Goal: Task Accomplishment & Management: Use online tool/utility

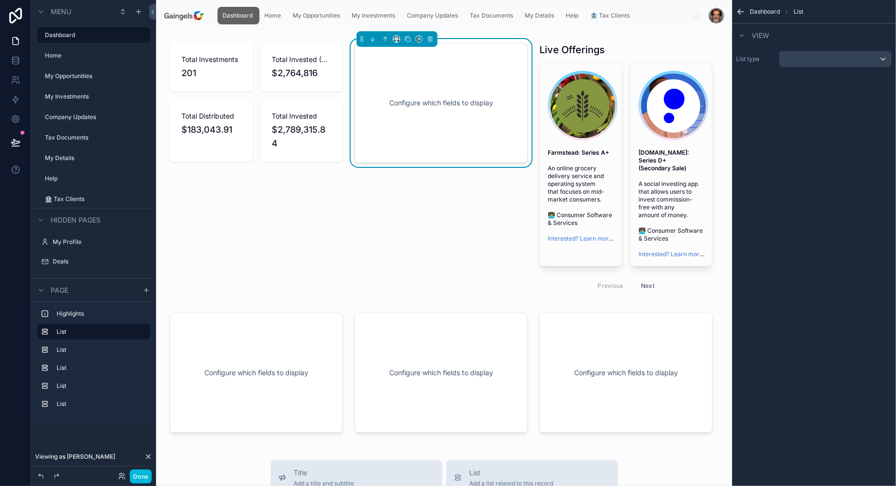
click at [312, 77] on div at bounding box center [256, 170] width 185 height 262
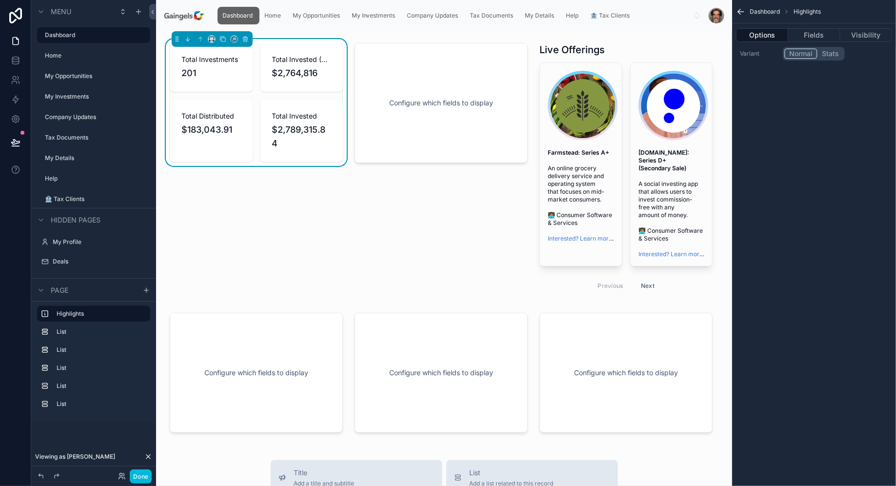
click at [425, 144] on div at bounding box center [441, 170] width 185 height 262
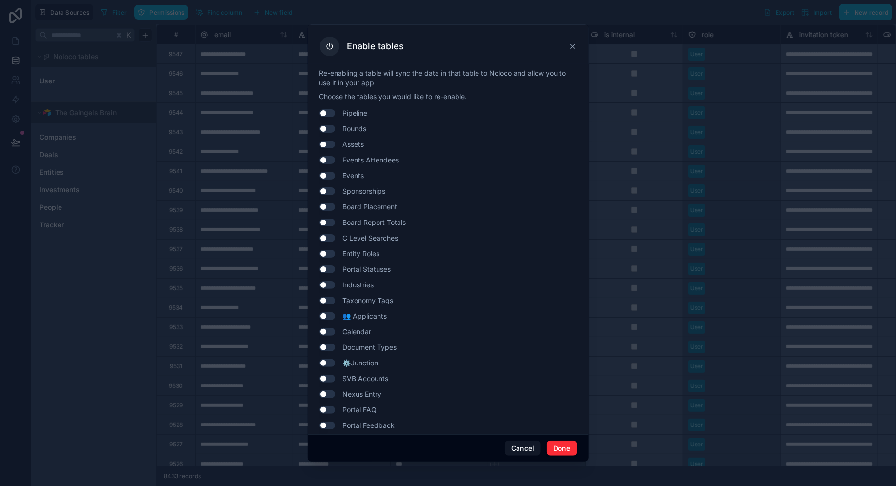
scroll to position [377, 0]
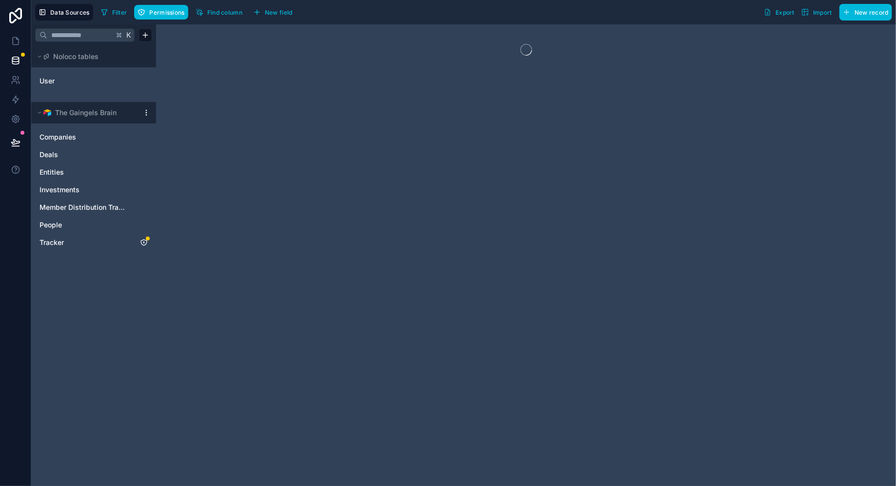
click at [75, 212] on div "Member Distribution Tracking" at bounding box center [93, 207] width 117 height 16
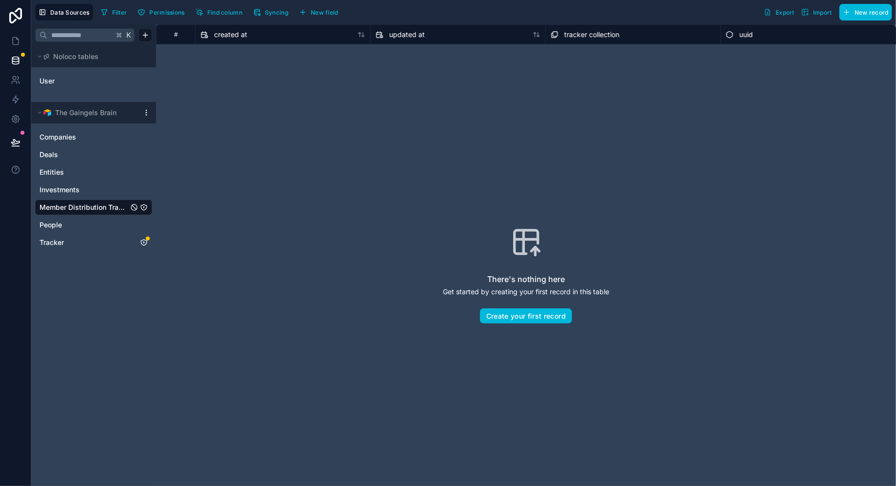
click at [95, 222] on link "People" at bounding box center [83, 225] width 89 height 10
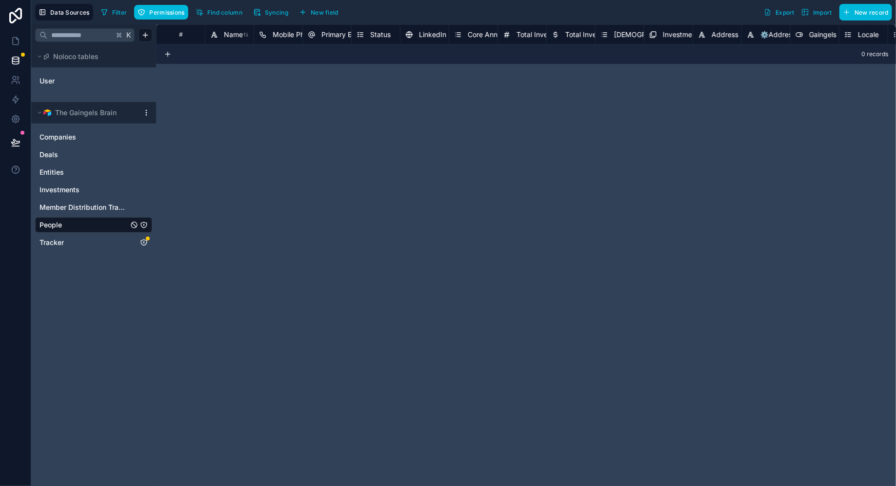
click at [93, 137] on link "Companies" at bounding box center [83, 137] width 89 height 10
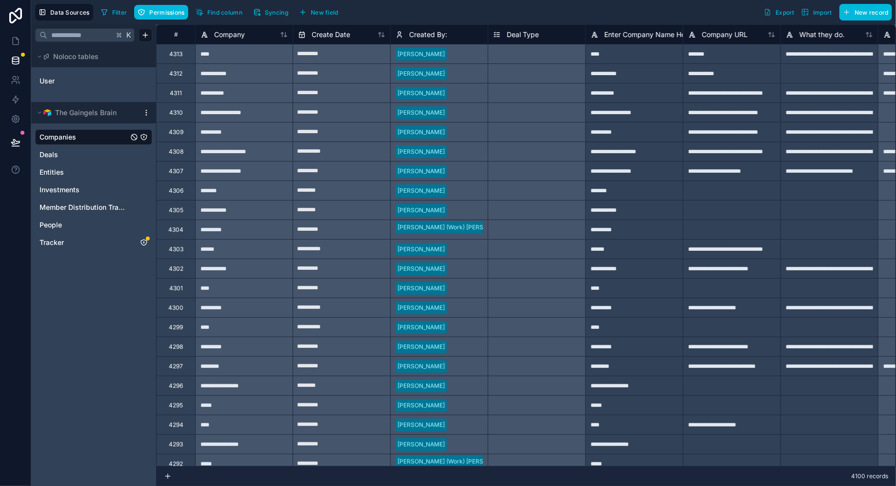
click at [74, 207] on span "Member Distribution Tracking" at bounding box center [83, 207] width 89 height 10
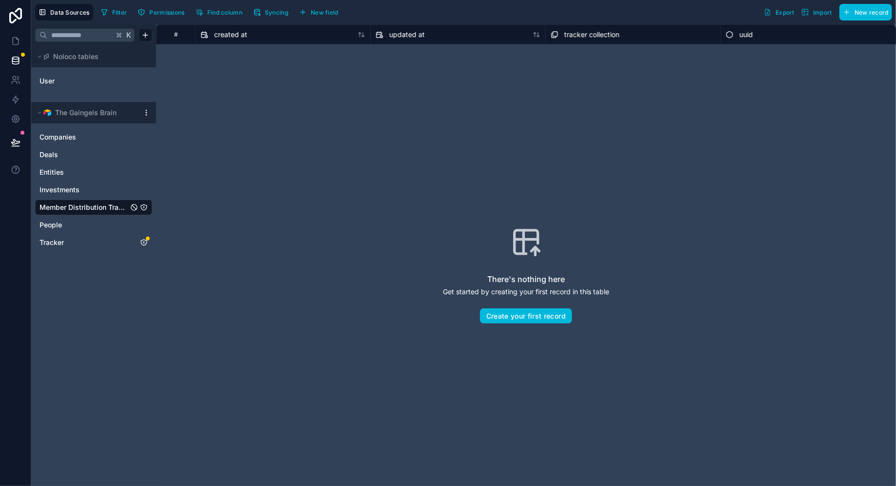
click at [163, 13] on span "Permissions" at bounding box center [166, 12] width 35 height 7
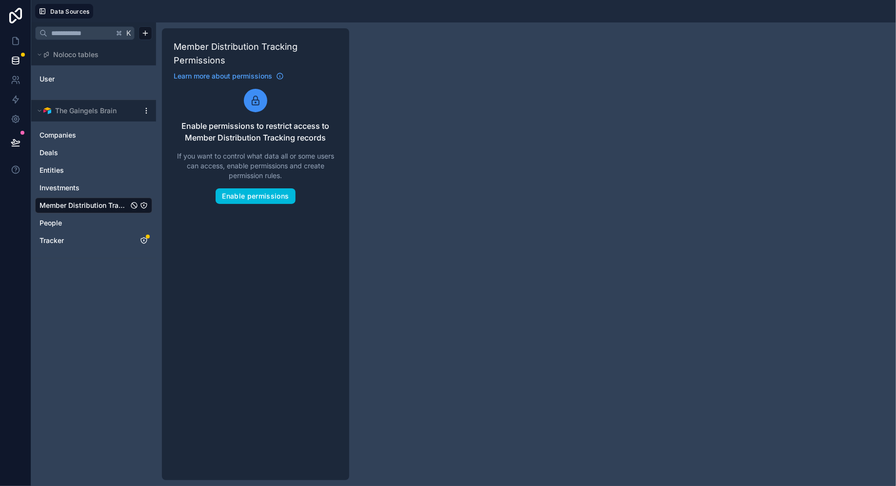
click at [262, 198] on button "Enable permissions" at bounding box center [255, 196] width 79 height 16
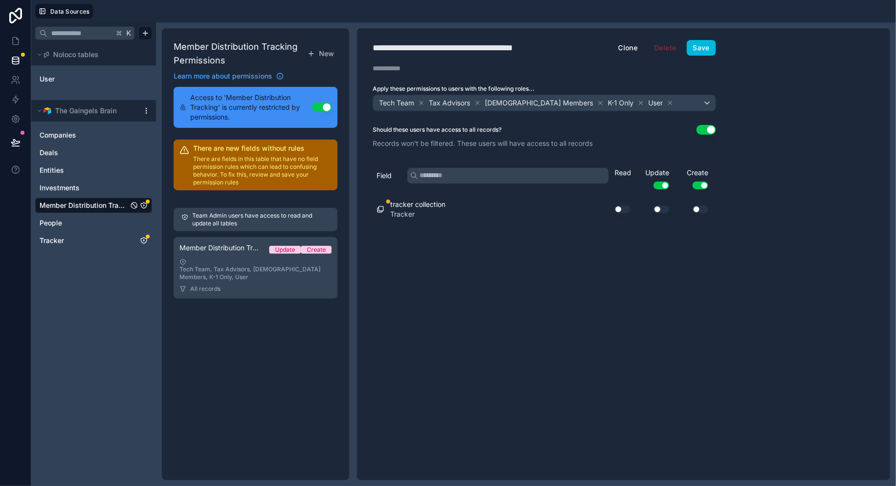
click at [621, 206] on button "Use setting" at bounding box center [622, 209] width 16 height 8
click at [715, 48] on button "Save" at bounding box center [701, 48] width 29 height 16
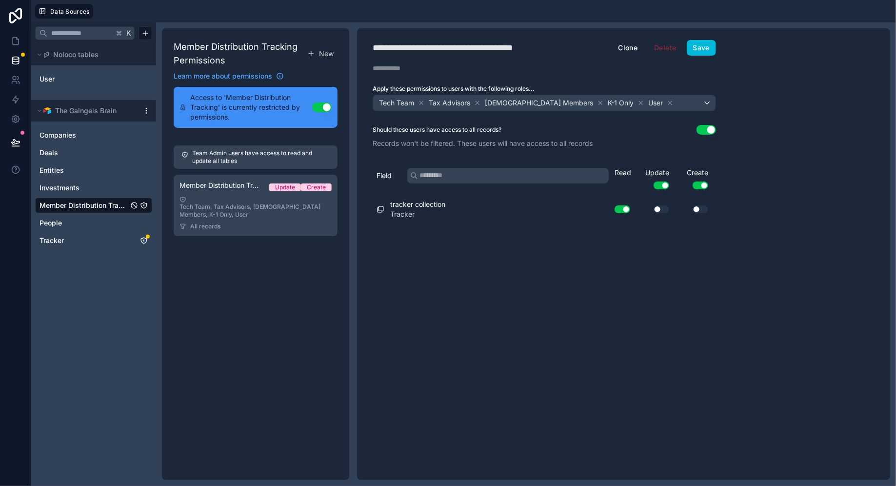
click at [86, 202] on span "Member Distribution Tracking" at bounding box center [83, 205] width 89 height 10
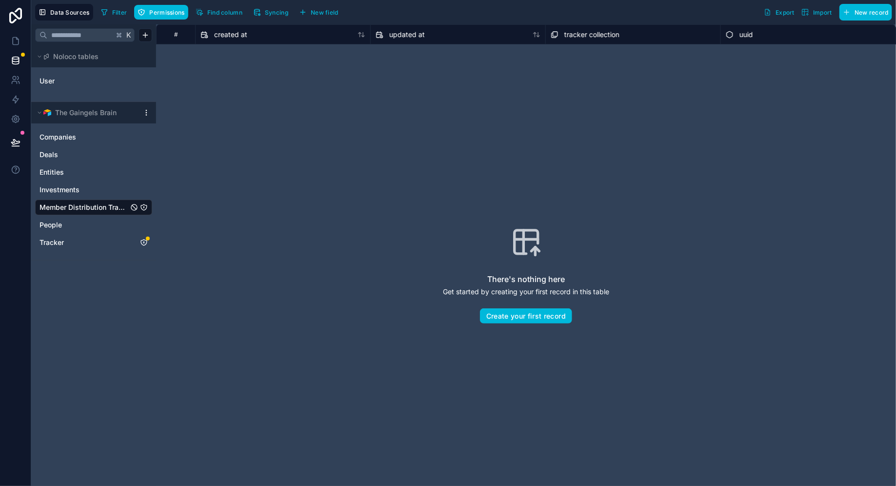
click at [275, 15] on span "Syncing" at bounding box center [276, 12] width 23 height 7
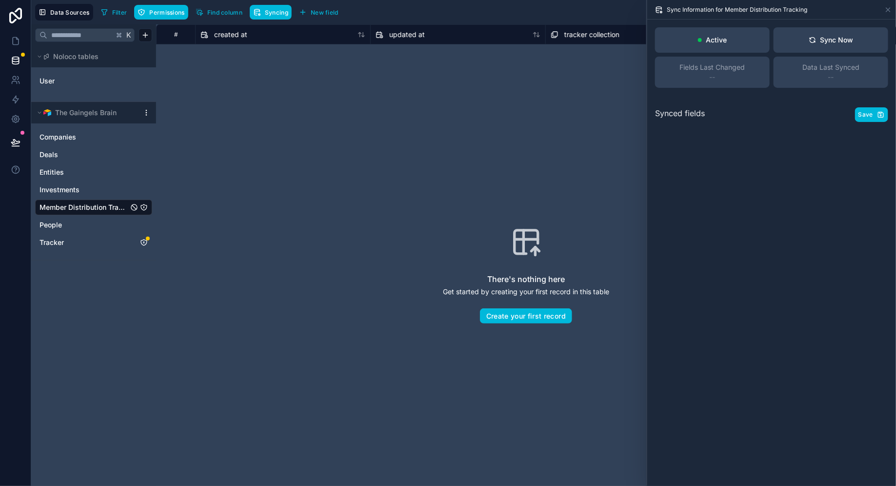
click at [812, 39] on icon at bounding box center [812, 40] width 8 height 8
click at [829, 36] on div "Sync Now" at bounding box center [830, 40] width 45 height 10
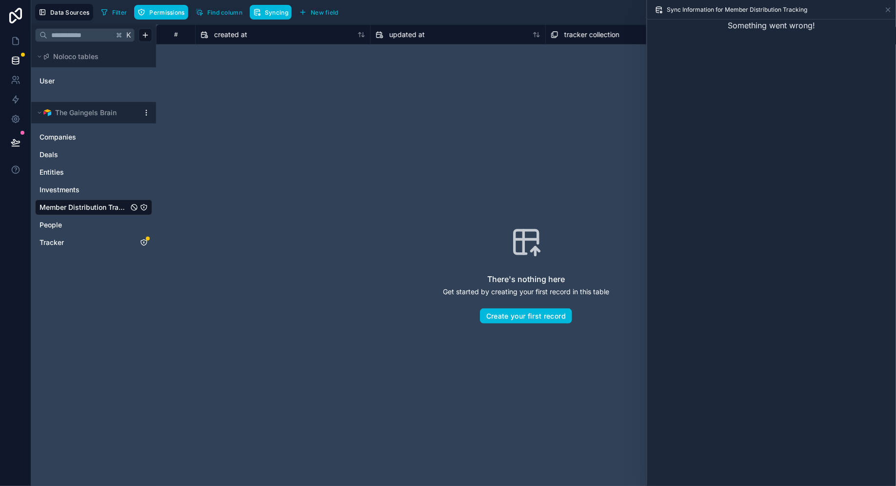
click at [733, 69] on div "Something went wrong!" at bounding box center [771, 253] width 249 height 466
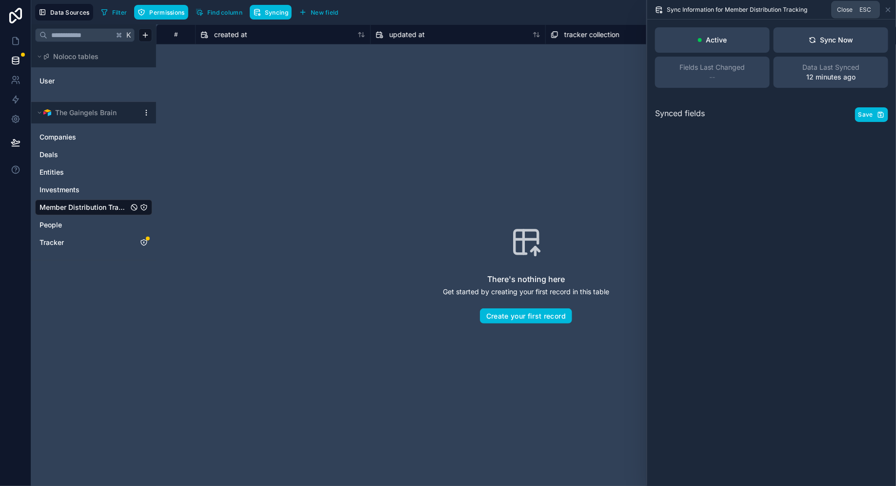
click at [889, 8] on icon at bounding box center [888, 10] width 4 height 4
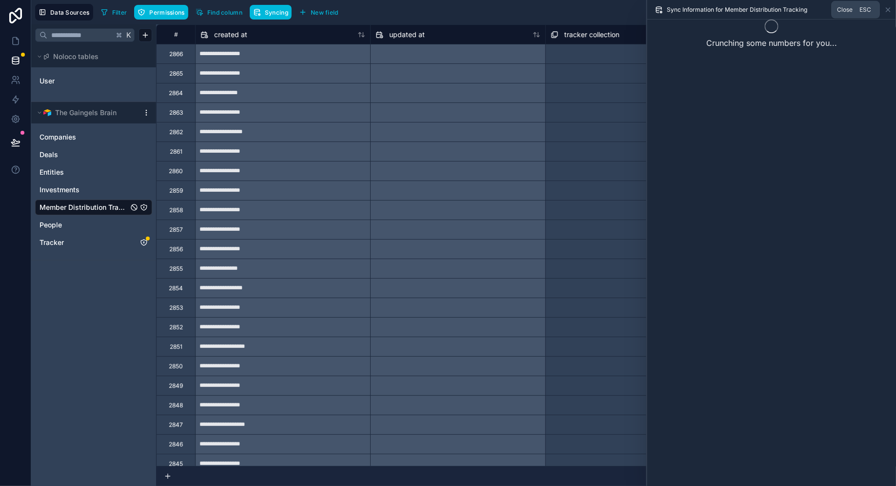
click at [887, 9] on icon at bounding box center [888, 10] width 8 height 8
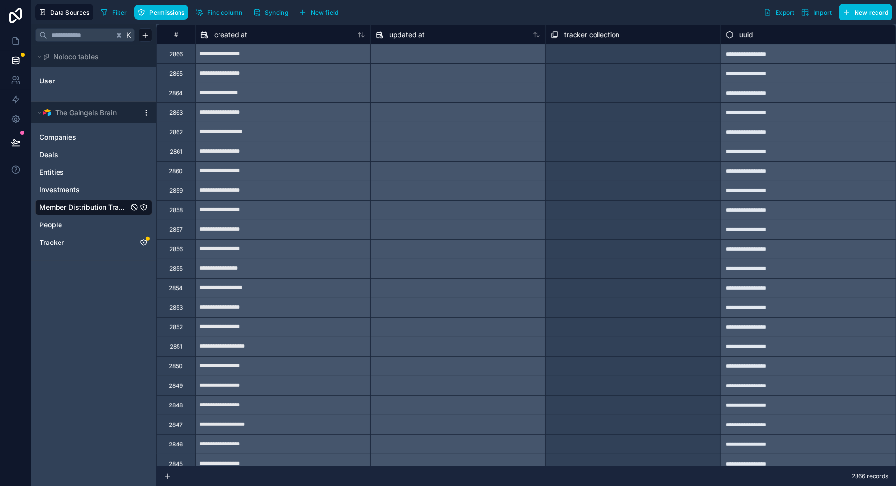
click at [179, 10] on span "Permissions" at bounding box center [166, 12] width 35 height 7
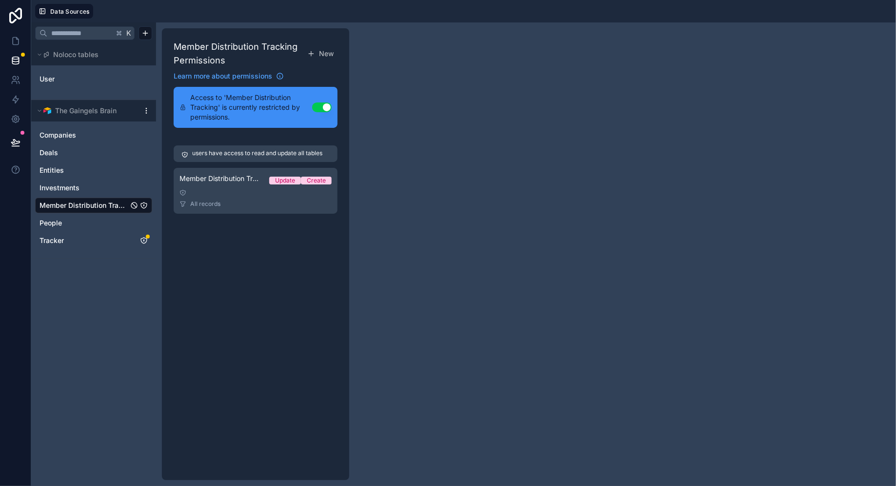
click at [227, 185] on div "Member Distribution Tracking Permission 1 Update Create" at bounding box center [255, 181] width 152 height 14
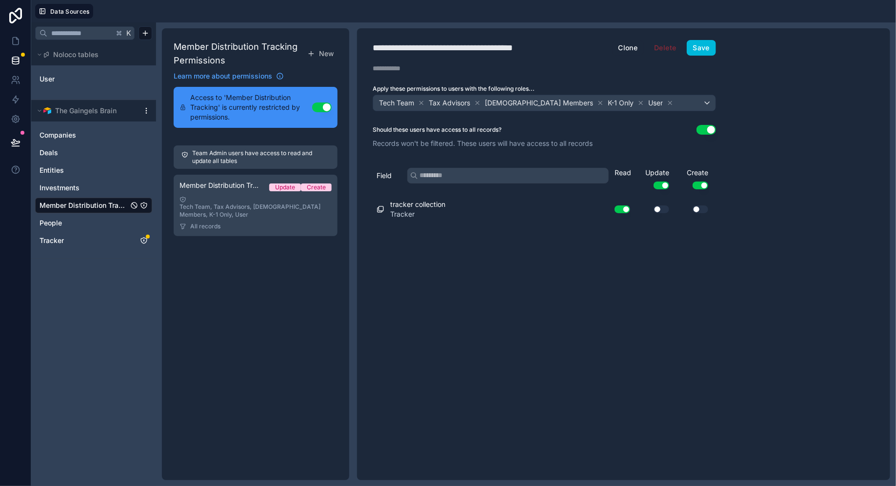
click at [246, 206] on div "Tech Team, Tax Advisors, [DEMOGRAPHIC_DATA] Members, K-1 Only, User" at bounding box center [255, 207] width 152 height 22
click at [66, 186] on span "Investments" at bounding box center [59, 188] width 40 height 10
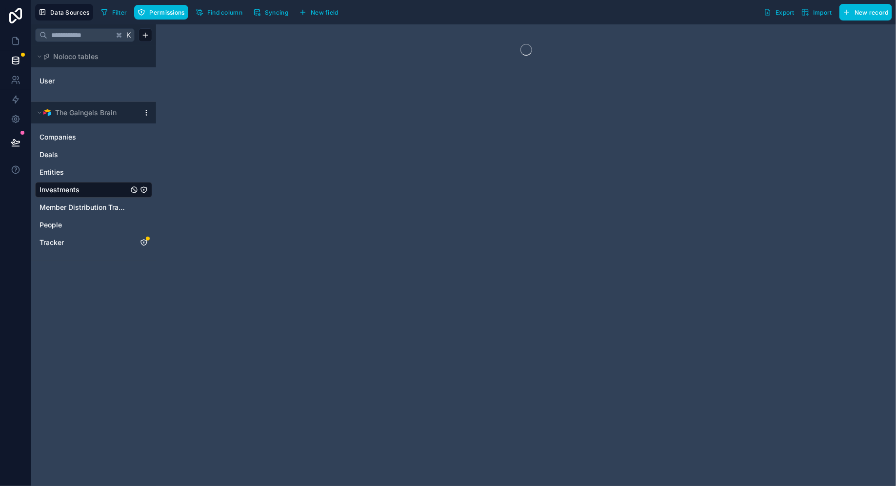
click at [163, 14] on span "Permissions" at bounding box center [166, 12] width 35 height 7
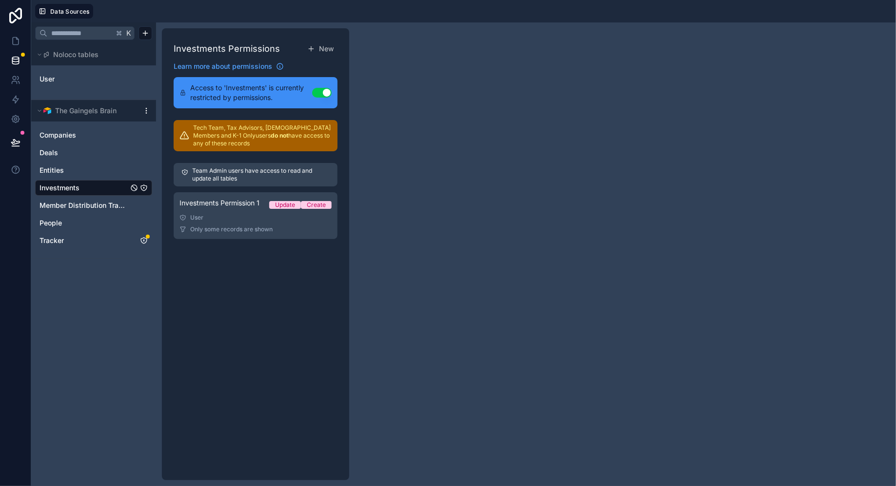
click at [250, 216] on div "User" at bounding box center [255, 218] width 152 height 8
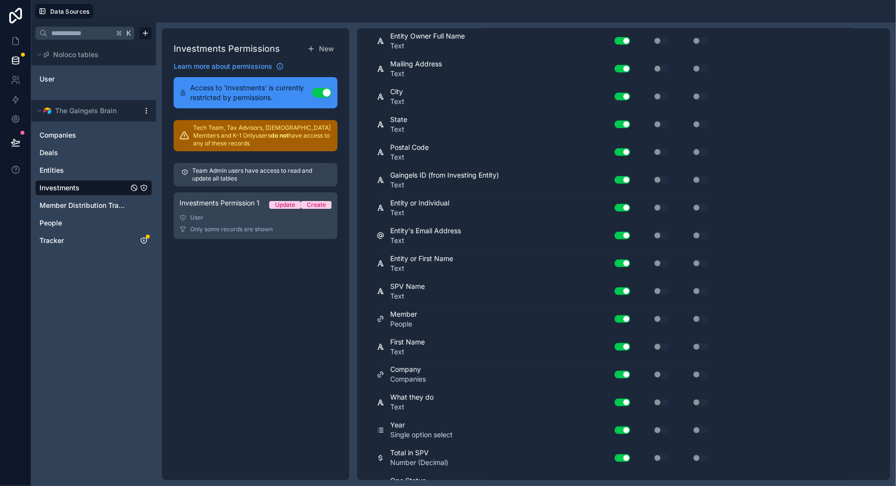
scroll to position [496, 0]
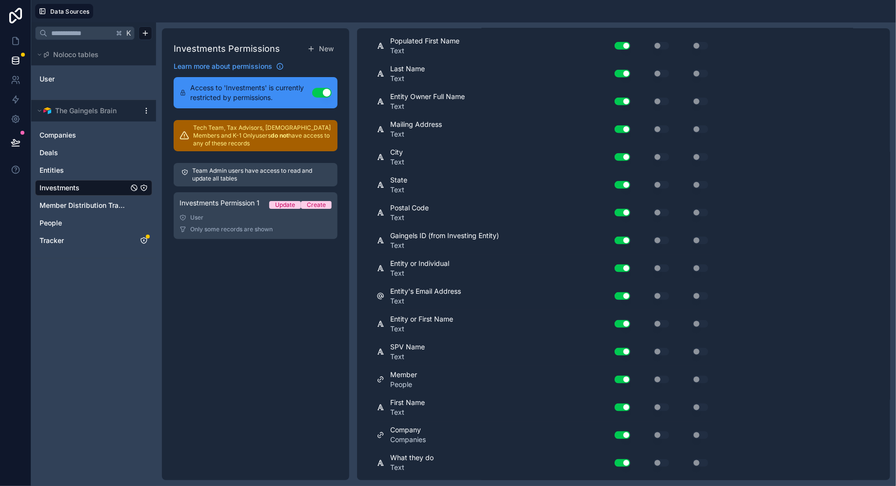
click at [82, 206] on span "Member Distribution Tracking" at bounding box center [83, 205] width 89 height 10
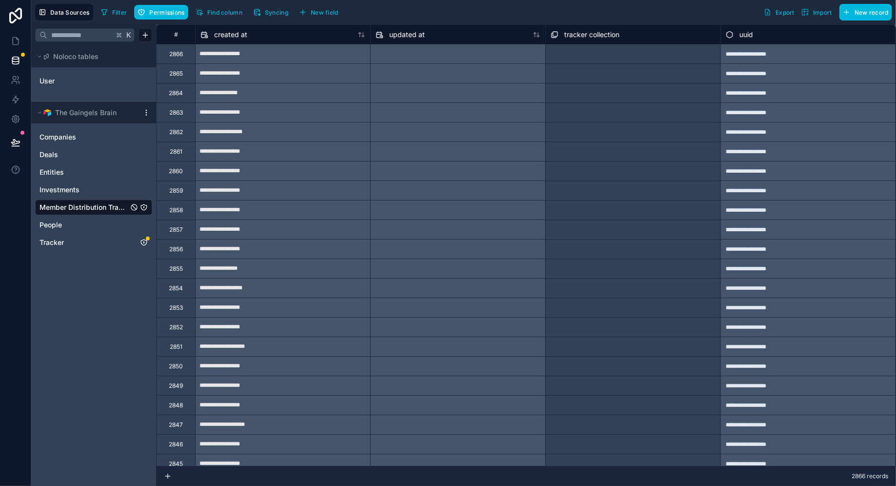
click at [281, 10] on span "Syncing" at bounding box center [276, 12] width 23 height 7
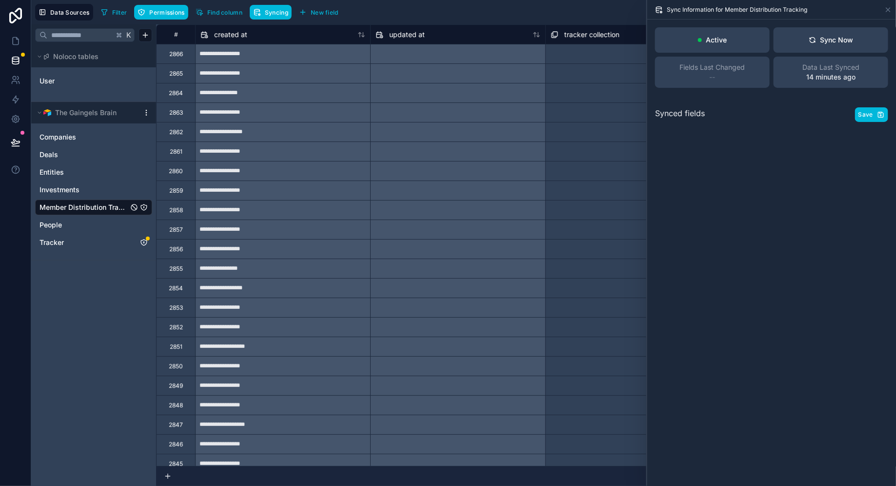
click at [275, 16] on button "Syncing" at bounding box center [271, 12] width 42 height 15
click at [175, 15] on span "Permissions" at bounding box center [166, 12] width 35 height 7
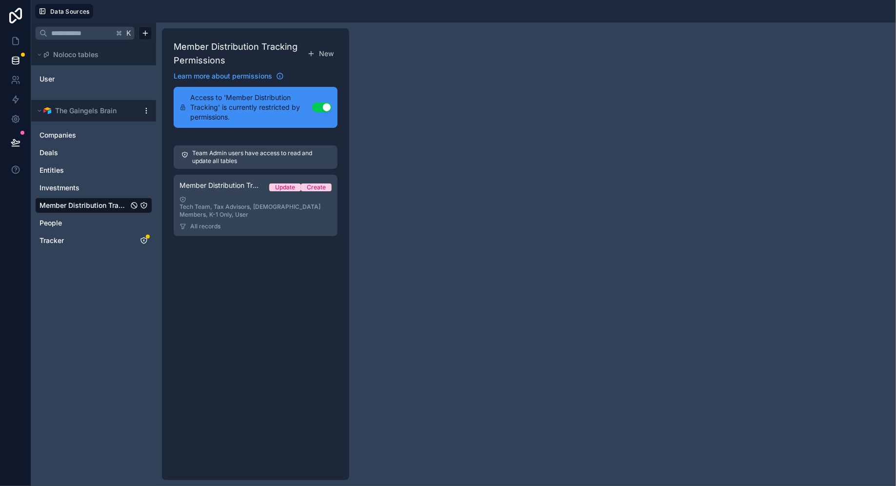
click at [299, 204] on div "Tech Team, Tax Advisors, [DEMOGRAPHIC_DATA] Members, K-1 Only, User" at bounding box center [255, 207] width 152 height 22
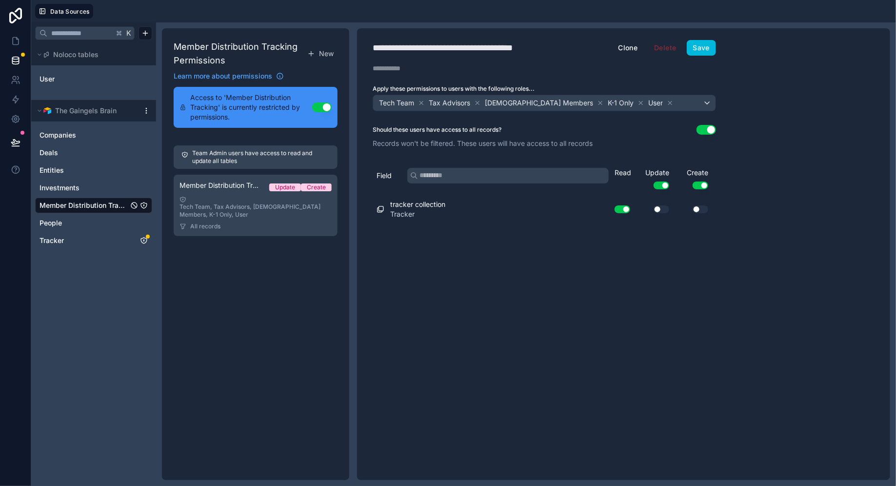
click at [707, 133] on button "Use setting" at bounding box center [706, 130] width 20 height 10
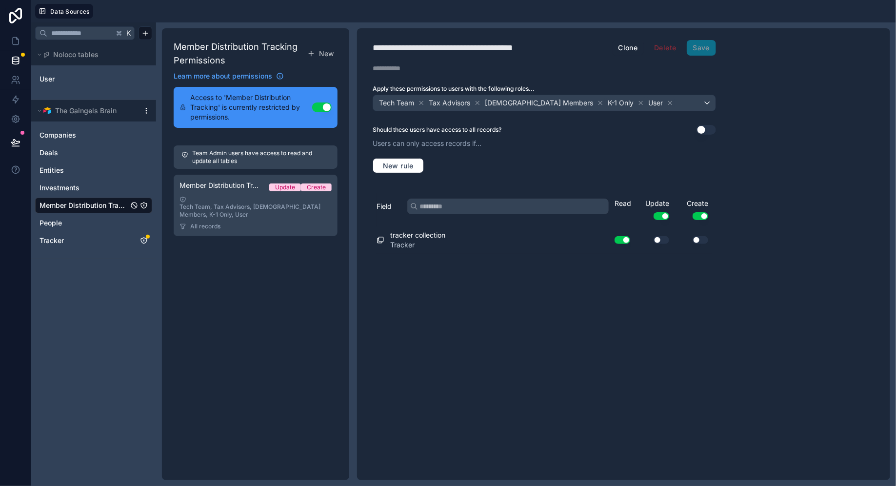
click at [707, 132] on button "Use setting" at bounding box center [706, 130] width 20 height 10
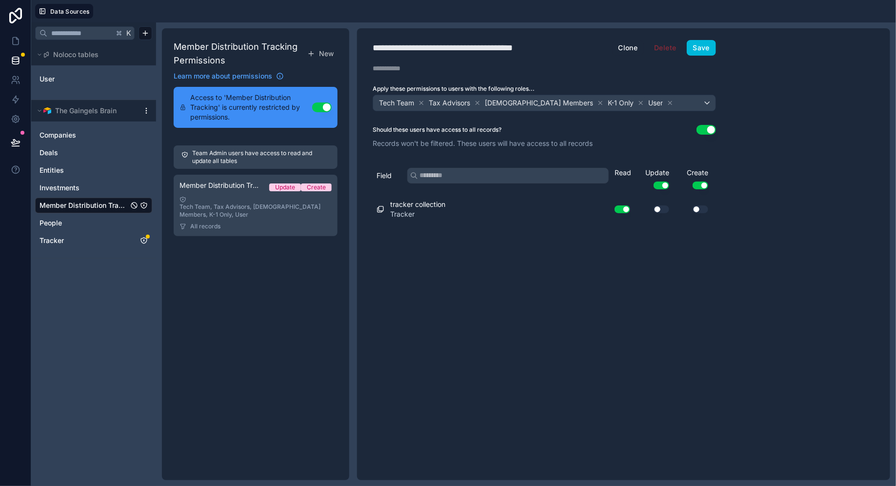
click at [95, 238] on link "Tracker" at bounding box center [83, 241] width 89 height 10
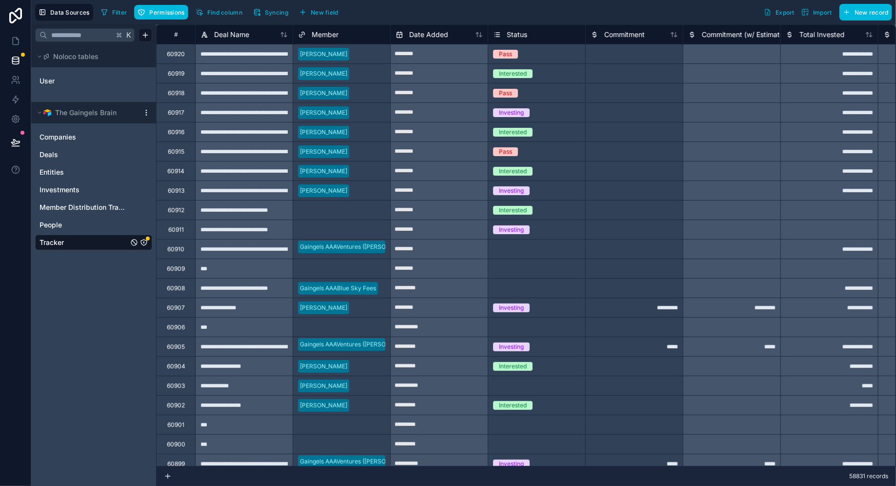
click at [157, 14] on span "Permissions" at bounding box center [166, 12] width 35 height 7
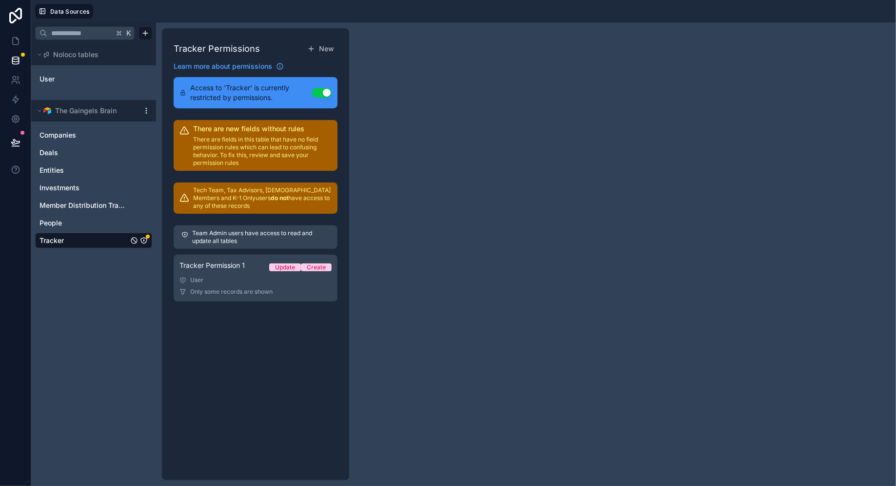
click at [232, 278] on div "User" at bounding box center [255, 280] width 152 height 8
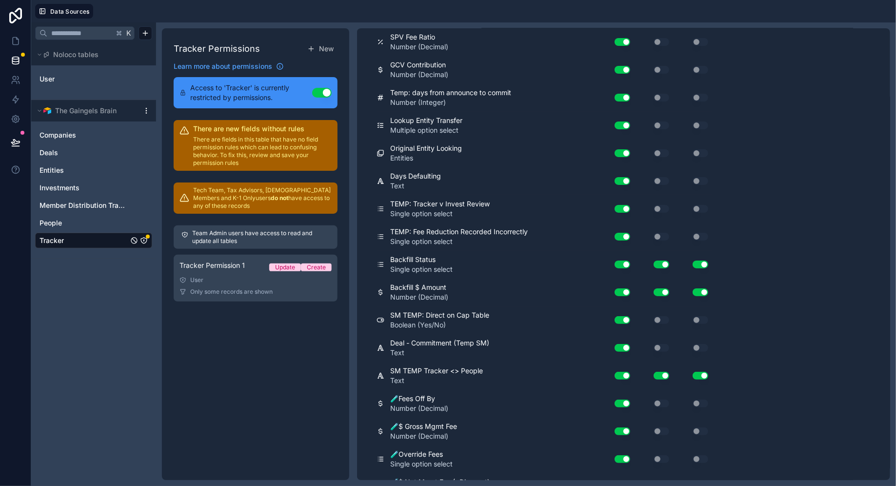
scroll to position [10793, 0]
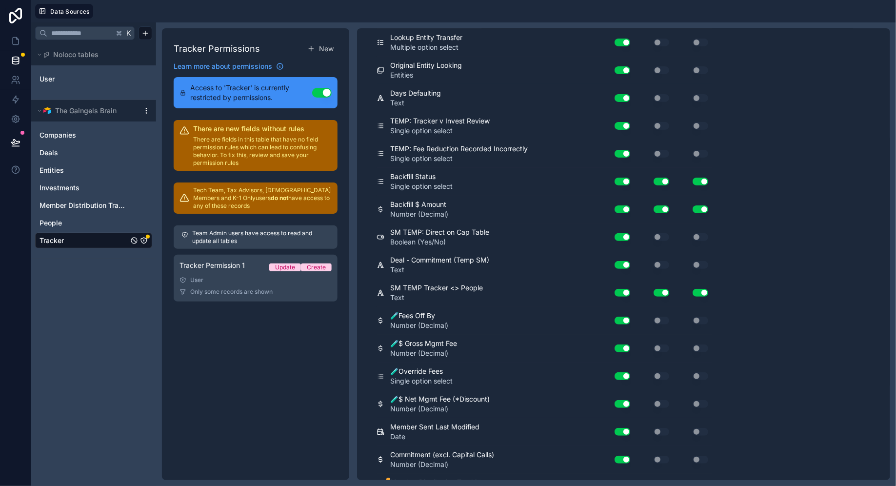
click at [621, 483] on button "Use setting" at bounding box center [622, 487] width 16 height 8
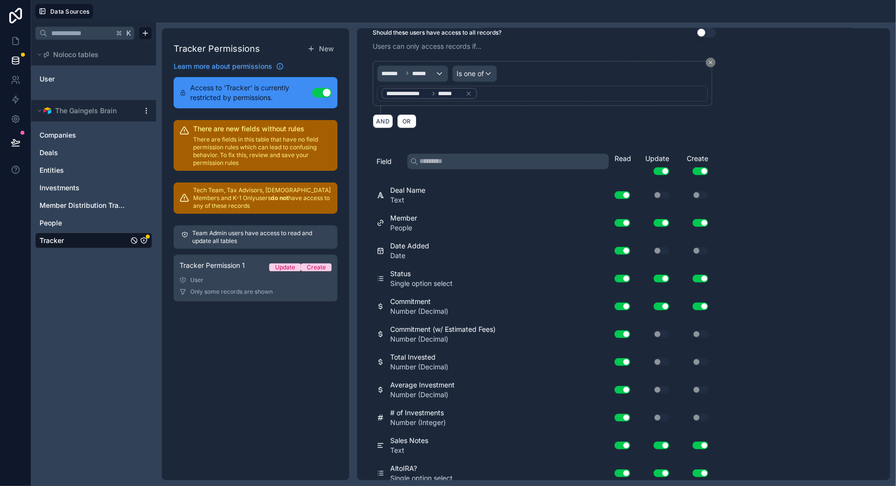
scroll to position [0, 0]
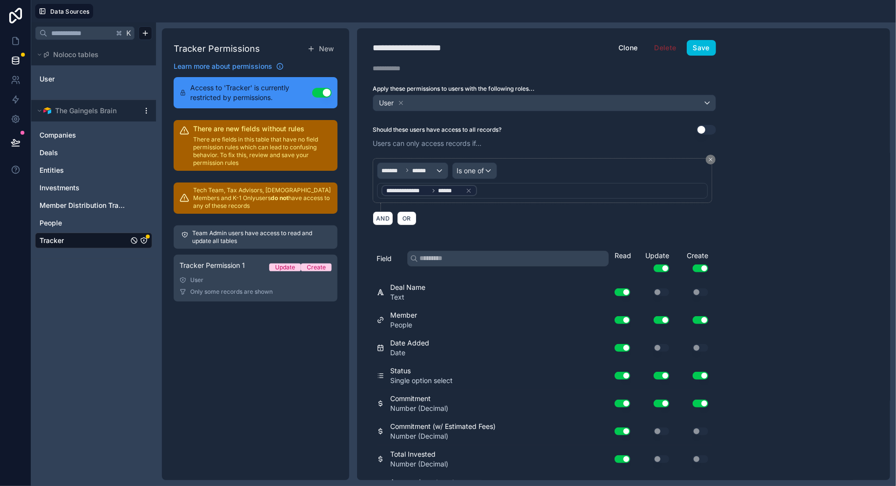
click at [701, 44] on button "Save" at bounding box center [701, 48] width 29 height 16
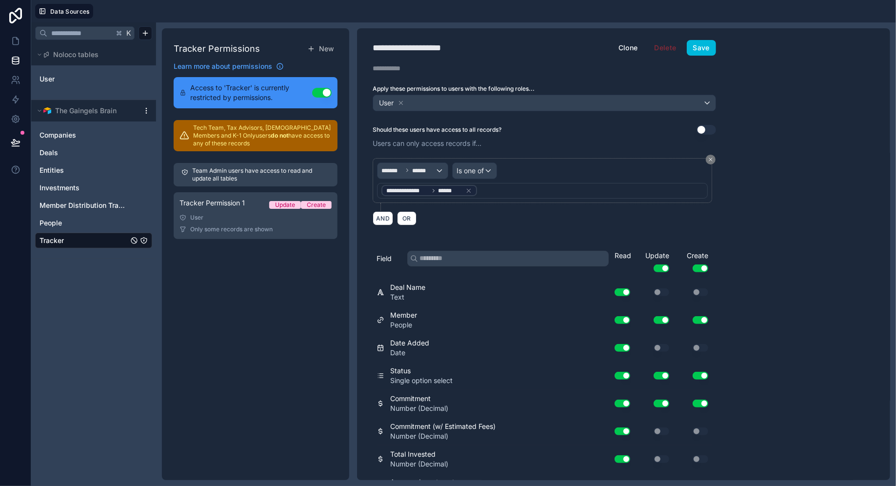
click at [100, 200] on span "Member Distribution Tracking" at bounding box center [83, 205] width 89 height 10
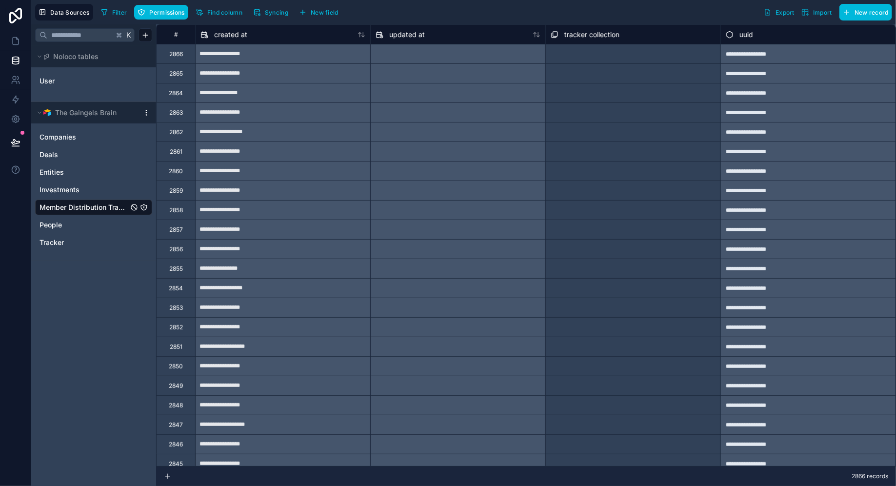
click at [267, 14] on span "Syncing" at bounding box center [276, 12] width 23 height 7
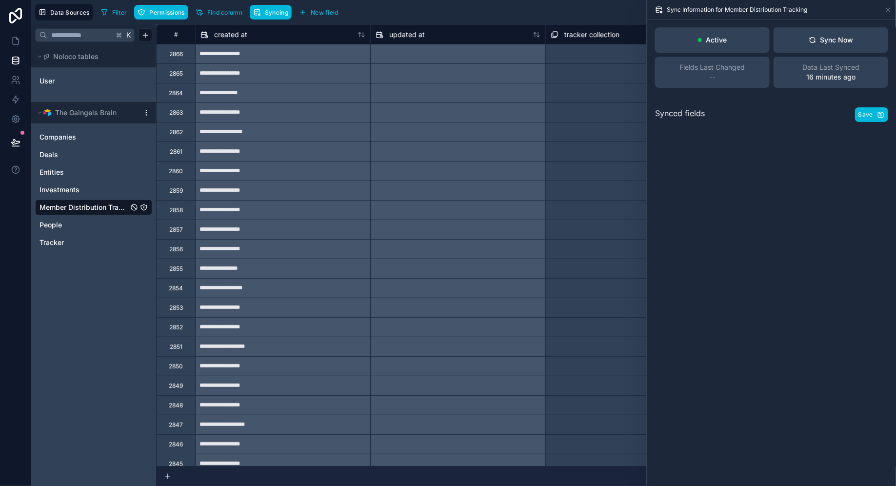
click at [230, 12] on span "Find column" at bounding box center [224, 12] width 35 height 7
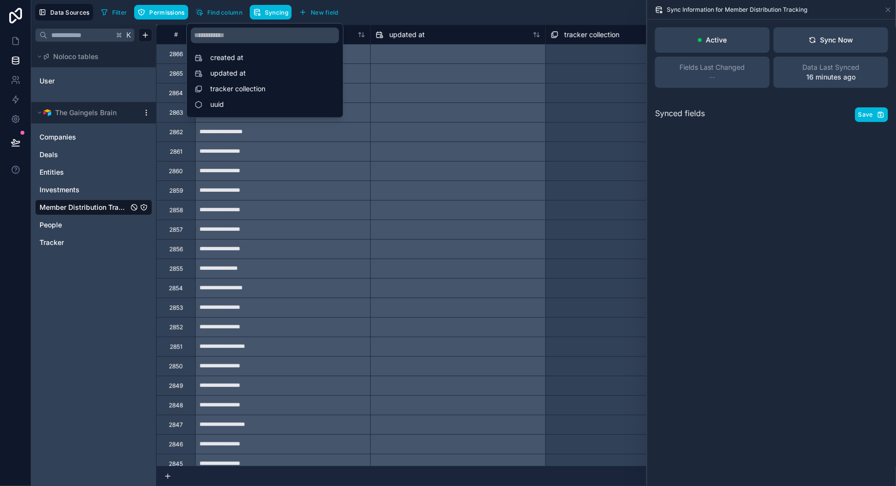
click at [171, 13] on span "Permissions" at bounding box center [166, 12] width 35 height 7
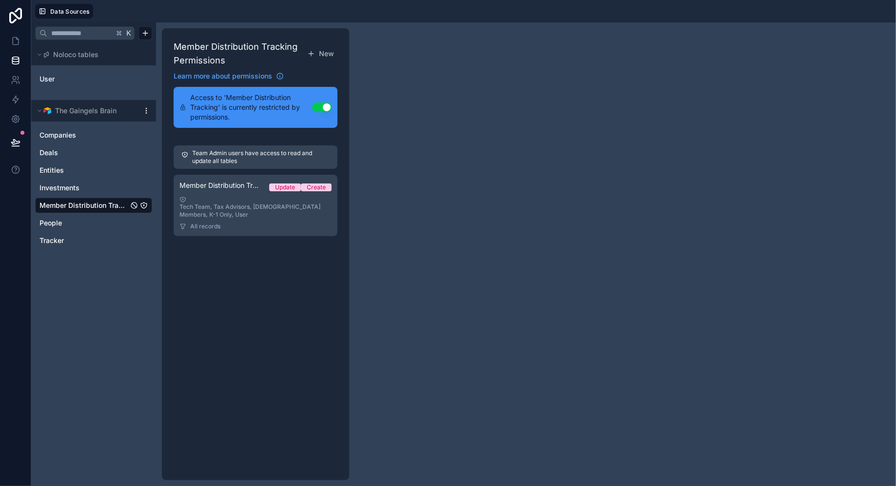
click at [233, 204] on div "Tech Team, Tax Advisors, [DEMOGRAPHIC_DATA] Members, K-1 Only, User" at bounding box center [255, 207] width 152 height 22
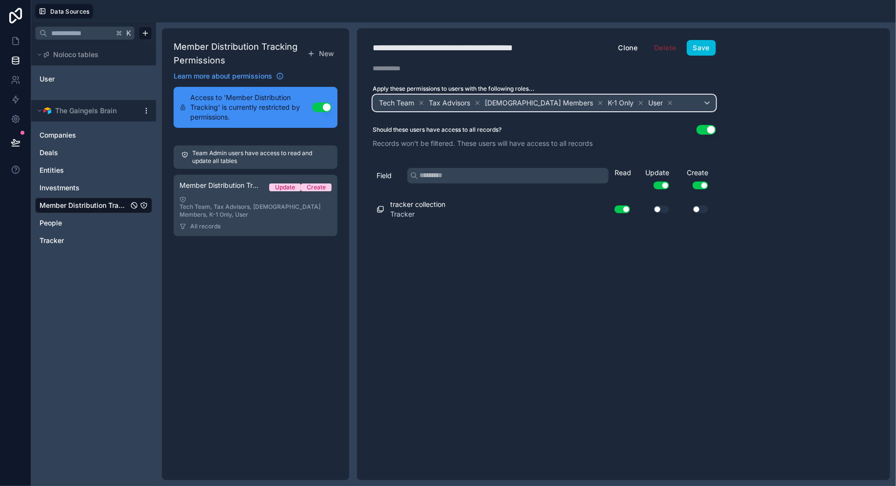
click at [711, 102] on div "Tech Team Tax Advisors [DEMOGRAPHIC_DATA] Members K-1 Only User" at bounding box center [544, 103] width 342 height 16
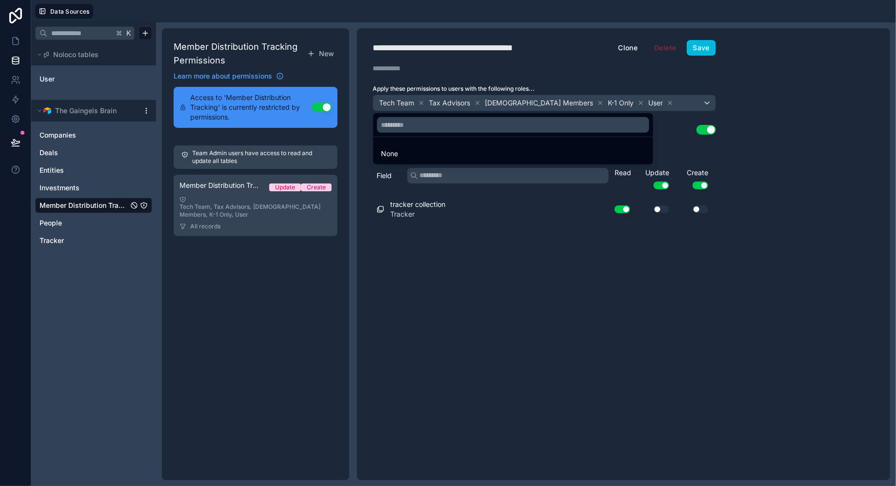
click at [738, 109] on div at bounding box center [448, 243] width 896 height 486
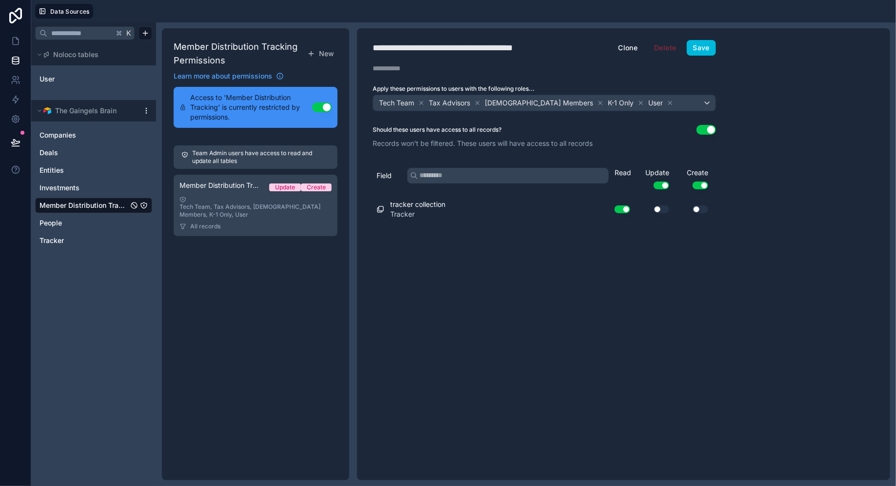
click at [261, 203] on div "Tech Team, Tax Advisors, [DEMOGRAPHIC_DATA] Members, K-1 Only, User" at bounding box center [255, 207] width 152 height 22
click at [267, 199] on div "Tech Team, Tax Advisors, [DEMOGRAPHIC_DATA] Members, K-1 Only, User" at bounding box center [255, 207] width 152 height 22
click at [219, 196] on div "Tech Team, Tax Advisors, [DEMOGRAPHIC_DATA] Members, K-1 Only, User" at bounding box center [255, 207] width 152 height 22
click at [85, 204] on span "Member Distribution Tracking" at bounding box center [83, 205] width 89 height 10
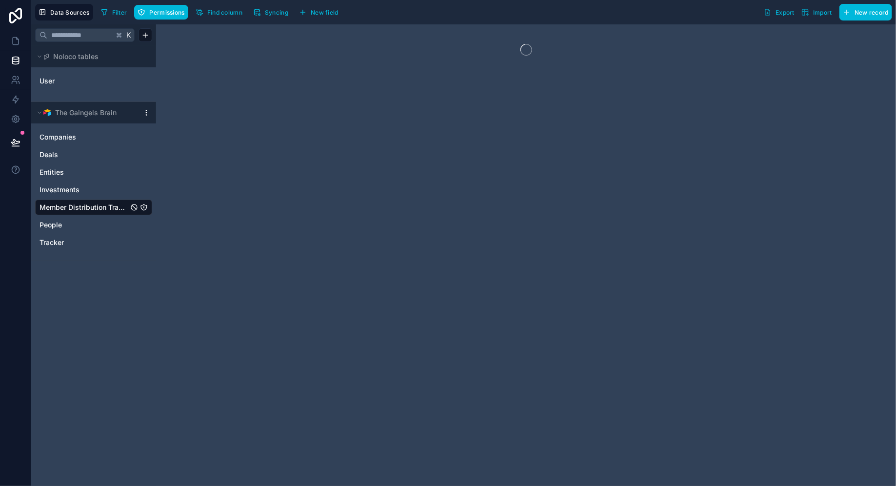
click at [268, 12] on span "Syncing" at bounding box center [276, 12] width 23 height 7
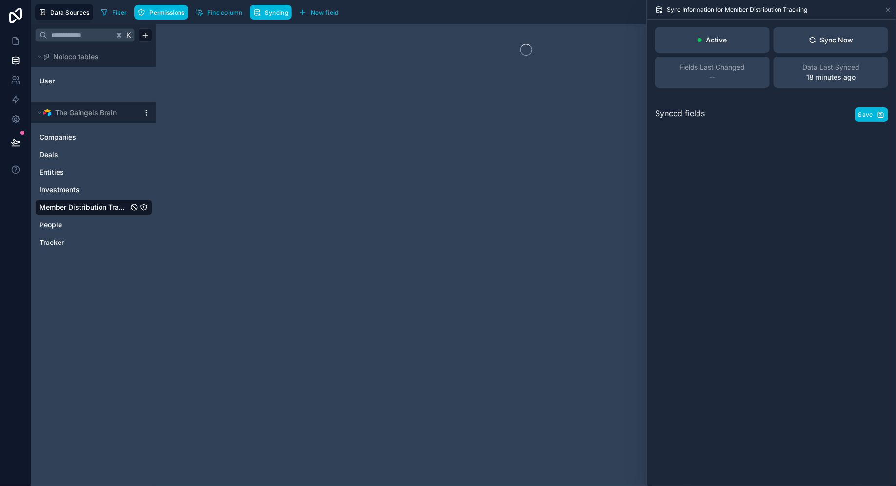
click at [765, 174] on div "Active Sync Now Fields Last Changed -- Data Last Synced 18 minutes ago Synced f…" at bounding box center [771, 253] width 249 height 466
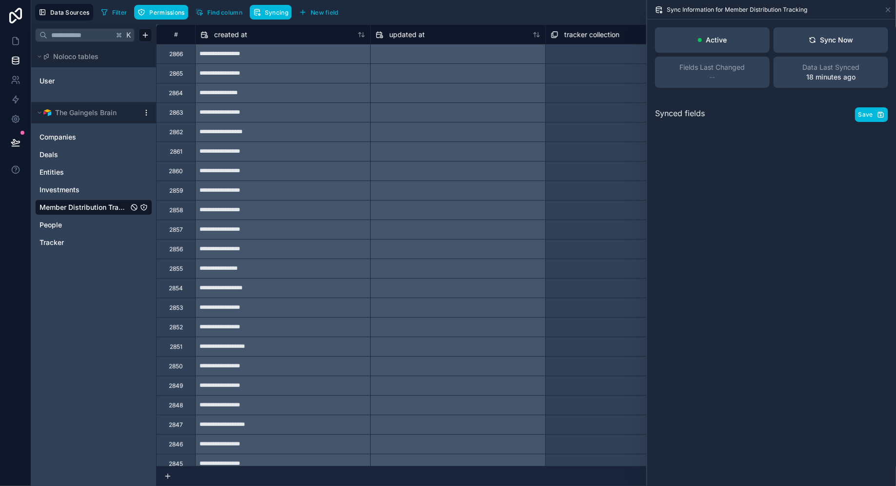
click at [835, 45] on button "Sync Now" at bounding box center [830, 39] width 115 height 25
click at [805, 41] on button "Sync Now" at bounding box center [830, 39] width 115 height 25
drag, startPoint x: 668, startPoint y: 8, endPoint x: 835, endPoint y: 8, distance: 166.8
click at [835, 8] on div "Sync Information for Member Distribution Tracking" at bounding box center [771, 9] width 241 height 19
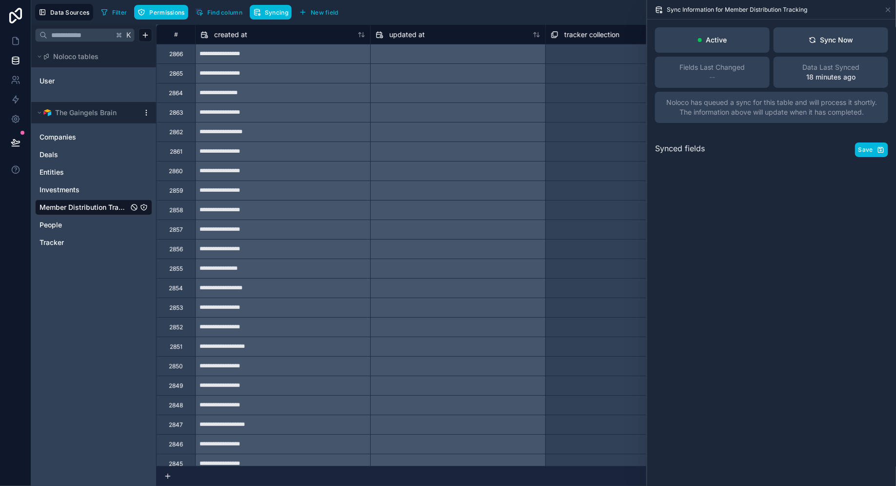
click at [803, 41] on button "Sync Now" at bounding box center [830, 39] width 115 height 25
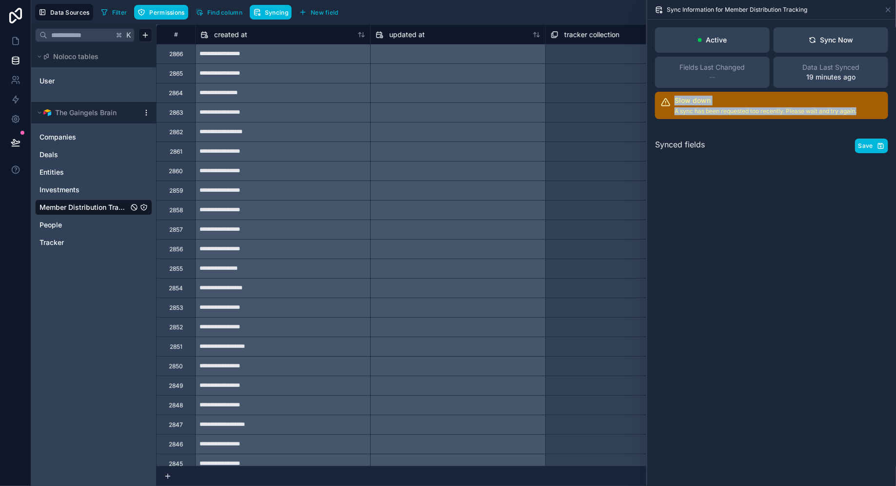
drag, startPoint x: 674, startPoint y: 99, endPoint x: 863, endPoint y: 108, distance: 188.9
click at [863, 108] on div "Slow down A sync has been requested too recently. Please wait and try again." at bounding box center [771, 105] width 233 height 27
drag, startPoint x: 673, startPoint y: 101, endPoint x: 860, endPoint y: 118, distance: 187.0
click at [860, 118] on div "Slow down A sync has been requested too recently. Please wait and try again." at bounding box center [771, 105] width 233 height 27
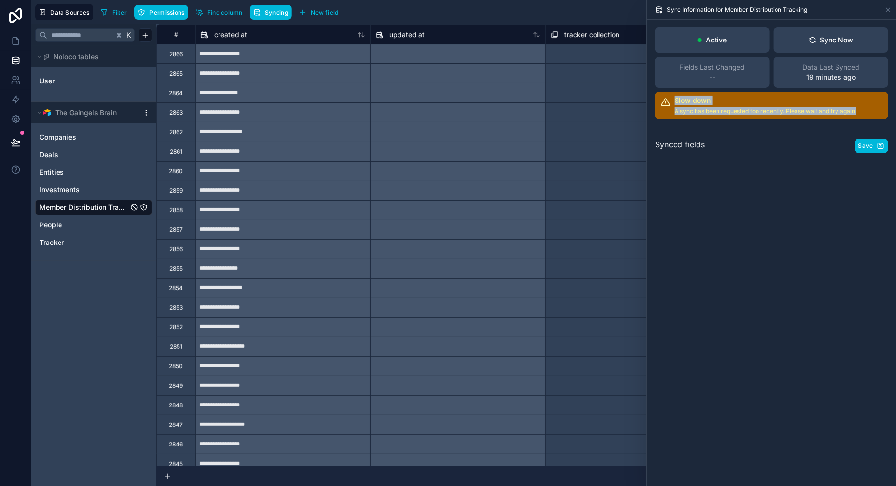
click at [861, 109] on div "Slow down A sync has been requested too recently. Please wait and try again." at bounding box center [771, 105] width 233 height 27
drag, startPoint x: 789, startPoint y: 110, endPoint x: 879, endPoint y: 110, distance: 89.7
click at [879, 110] on div "Slow down A sync has been requested too recently. Please wait and try again." at bounding box center [771, 105] width 233 height 27
drag, startPoint x: 849, startPoint y: 112, endPoint x: 774, endPoint y: 112, distance: 75.1
click at [774, 112] on p "A sync has been requested too recently. Please wait and try again." at bounding box center [765, 111] width 182 height 8
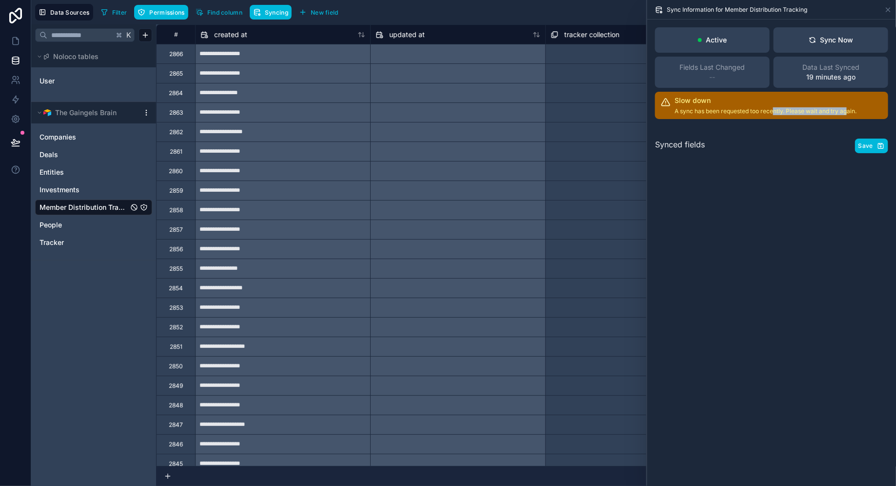
click at [774, 112] on p "A sync has been requested too recently. Please wait and try again." at bounding box center [765, 111] width 182 height 8
